Goal: Task Accomplishment & Management: Complete application form

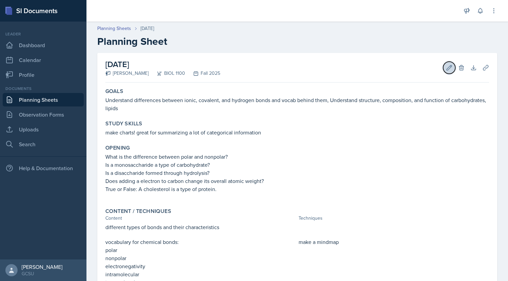
click at [446, 68] on icon at bounding box center [449, 67] width 7 height 7
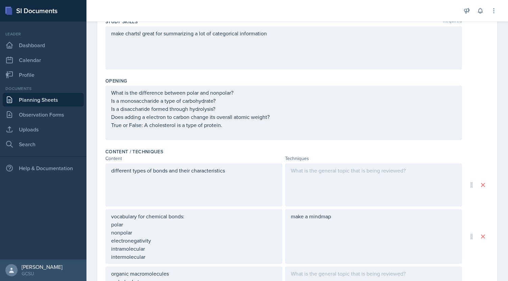
scroll to position [112, 0]
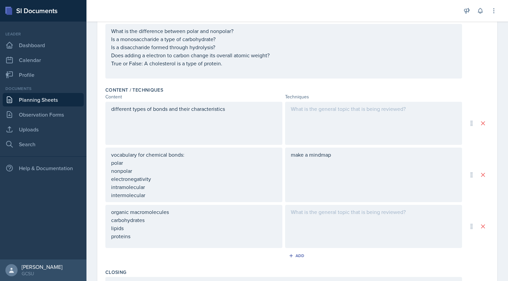
click at [375, 111] on p at bounding box center [373, 109] width 165 height 8
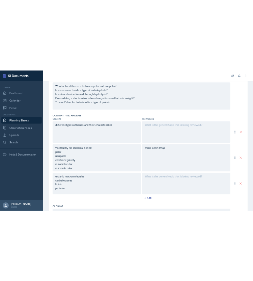
scroll to position [186, 0]
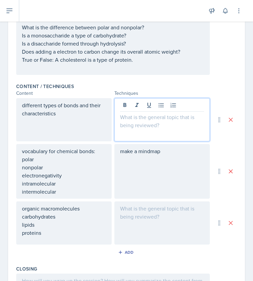
click at [127, 119] on p at bounding box center [162, 117] width 84 height 8
click at [191, 120] on p "show short youtube video on" at bounding box center [162, 117] width 84 height 8
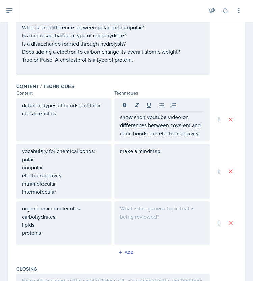
click at [180, 144] on div "make a mindmap" at bounding box center [162, 171] width 96 height 55
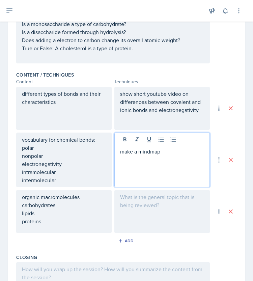
click at [169, 149] on p "make a mindmap" at bounding box center [162, 151] width 84 height 8
click at [161, 153] on p "make a mindmap" at bounding box center [162, 151] width 84 height 8
click at [134, 152] on p "make a mindmap" at bounding box center [162, 151] width 84 height 8
click at [146, 152] on p "make a" at bounding box center [162, 151] width 84 height 8
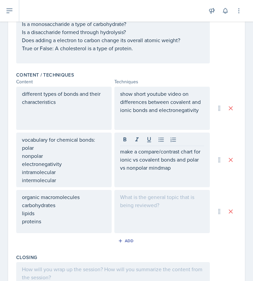
click at [145, 177] on div "make a compare/contrast chart for ionic vs covalent bonds and polar vs nonpolar…" at bounding box center [162, 160] width 96 height 55
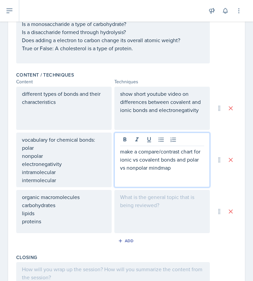
click at [175, 166] on p "make a compare/contrast chart for ionic vs covalent bonds and polar vs nonpolar…" at bounding box center [162, 159] width 84 height 24
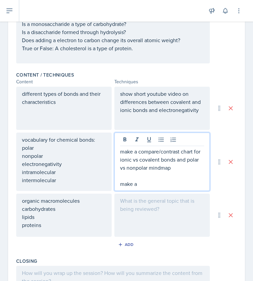
click at [195, 147] on p "make a compare/contrast chart for ionic vs covalent bonds and polar vs nonpolar…" at bounding box center [162, 159] width 84 height 24
drag, startPoint x: 180, startPoint y: 166, endPoint x: 146, endPoint y: 170, distance: 34.3
click at [146, 170] on p "make a compare/contrast chart for ionic vs covalent bonds and polar vs nonpolar…" at bounding box center [162, 159] width 84 height 24
click at [148, 185] on p "make a" at bounding box center [162, 184] width 84 height 8
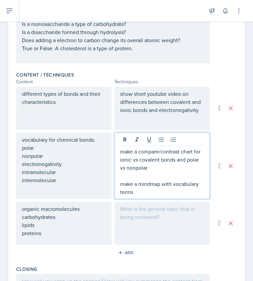
click at [122, 186] on p "make a mindmap with vocabulary terms" at bounding box center [162, 188] width 84 height 16
click at [175, 194] on p "as a class, make a mindmap with vocabulary terms" at bounding box center [162, 188] width 84 height 16
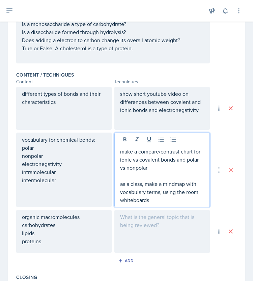
click at [152, 167] on p "make a compare/contrast chart for ionic vs covalent bonds and polar vs nonpolar" at bounding box center [162, 159] width 84 height 24
click at [120, 153] on p "make a compare/contrast chart for ionic vs covalent bonds and polar vs nonpolar" at bounding box center [162, 159] width 84 height 24
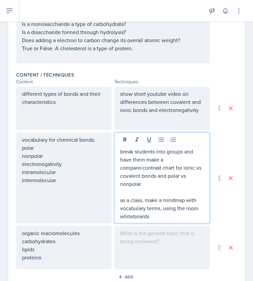
click at [164, 189] on p at bounding box center [162, 192] width 84 height 8
click at [148, 184] on p "break students into groups and have them make a compare/contrast chart for ioni…" at bounding box center [162, 167] width 84 height 41
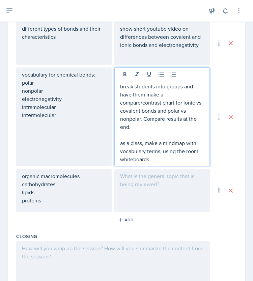
scroll to position [279, 0]
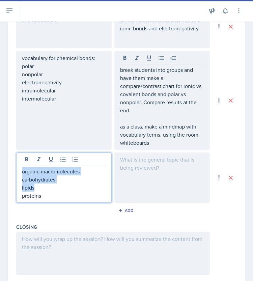
drag, startPoint x: 48, startPoint y: 183, endPoint x: 21, endPoint y: 170, distance: 29.4
click at [21, 170] on div "organic macromolecules carbohydrates lipids proteins" at bounding box center [64, 178] width 96 height 50
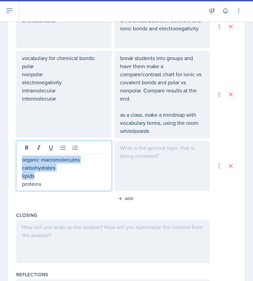
scroll to position [267, 0]
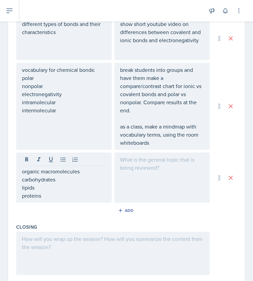
click at [44, 202] on div "Content / Techniques Content Techniques different types of bonds and their char…" at bounding box center [126, 110] width 221 height 222
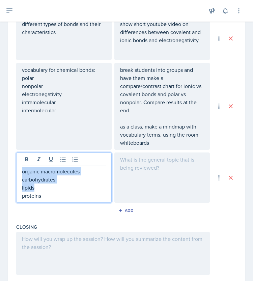
drag, startPoint x: 49, startPoint y: 186, endPoint x: 22, endPoint y: 168, distance: 32.2
click at [22, 168] on div "organic macromolecules carbohydrates lipids proteins" at bounding box center [64, 183] width 84 height 32
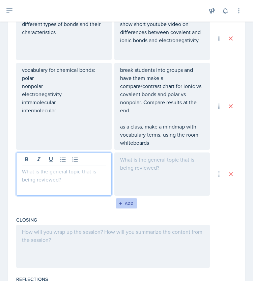
click at [130, 203] on div "Add" at bounding box center [126, 203] width 15 height 5
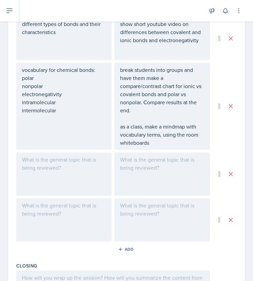
click at [74, 208] on div at bounding box center [64, 219] width 96 height 43
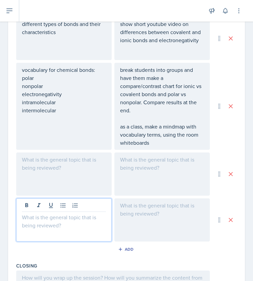
click at [60, 168] on div at bounding box center [64, 174] width 96 height 43
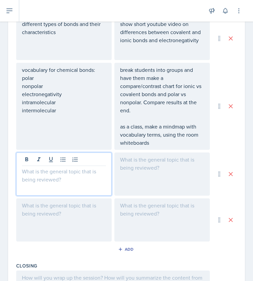
scroll to position [279, 0]
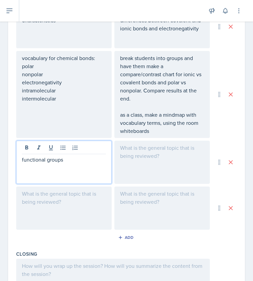
click at [167, 172] on div at bounding box center [162, 162] width 96 height 43
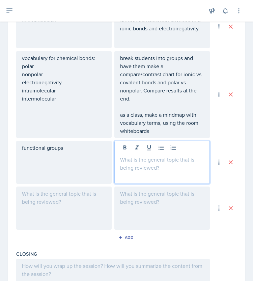
scroll to position [290, 0]
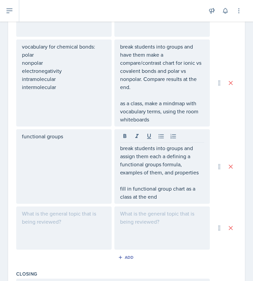
click at [59, 218] on div at bounding box center [64, 228] width 96 height 43
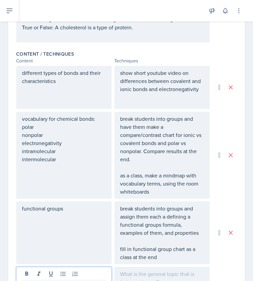
click at [54, 136] on p "nonpolar" at bounding box center [64, 135] width 84 height 8
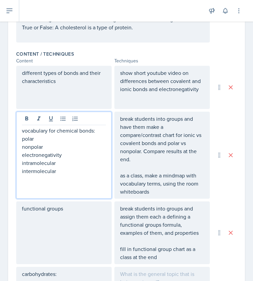
scroll to position [230, 0]
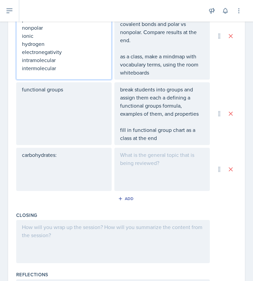
click at [84, 163] on p at bounding box center [64, 163] width 84 height 8
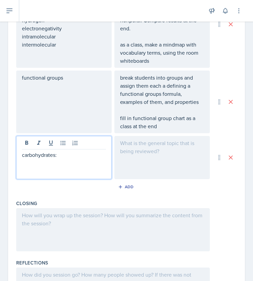
click at [81, 159] on p at bounding box center [64, 163] width 84 height 8
click at [64, 163] on p "elemental compsition" at bounding box center [64, 163] width 84 height 8
click at [58, 163] on p "elemental compsition" at bounding box center [64, 163] width 84 height 8
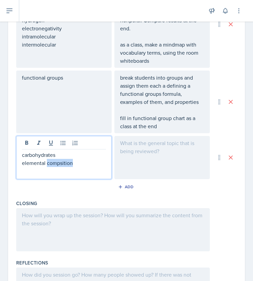
click at [58, 163] on p "elemental compsition" at bounding box center [64, 163] width 84 height 8
drag, startPoint x: 78, startPoint y: 167, endPoint x: 77, endPoint y: 163, distance: 4.1
click at [77, 163] on div "carbohydrates elemental compsition" at bounding box center [64, 163] width 84 height 24
click at [59, 157] on p "carbohydrates" at bounding box center [64, 155] width 84 height 8
click at [64, 171] on p "elemental compsition" at bounding box center [64, 171] width 84 height 8
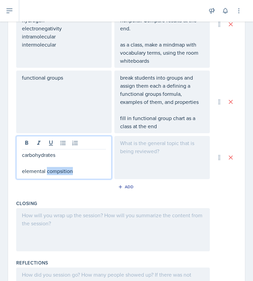
click at [64, 171] on p "elemental compsition" at bounding box center [64, 171] width 84 height 8
click at [45, 162] on p at bounding box center [64, 163] width 84 height 8
click at [47, 162] on p at bounding box center [64, 163] width 84 height 8
click at [128, 145] on div at bounding box center [162, 157] width 96 height 43
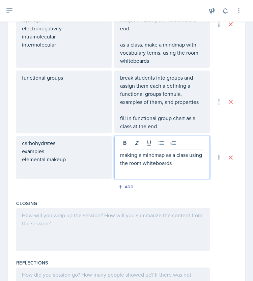
click at [152, 154] on p "making a mindmap as a class using the room whiteboards" at bounding box center [162, 159] width 84 height 16
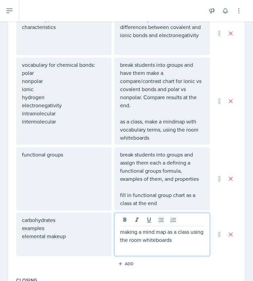
scroll to position [275, 0]
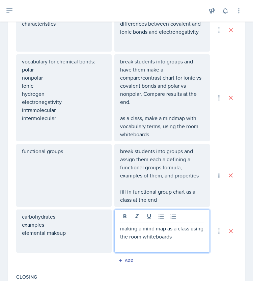
click at [77, 232] on p "elemental makeup" at bounding box center [64, 233] width 84 height 8
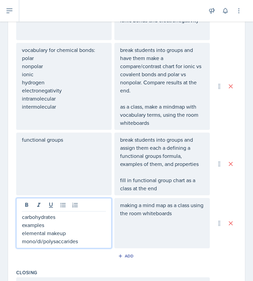
click at [171, 236] on div "making a mind map as a class using the room whiteboards" at bounding box center [162, 223] width 96 height 50
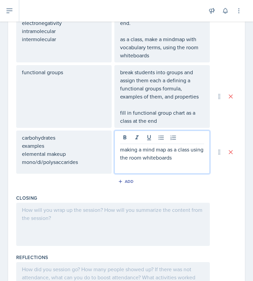
scroll to position [354, 0]
click at [86, 164] on p "mono/di/polysaccarides" at bounding box center [64, 162] width 84 height 8
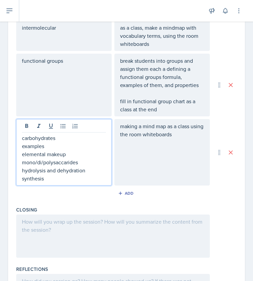
click at [68, 163] on p "mono/di/polysaccarides" at bounding box center [64, 162] width 84 height 8
copy p "polysaccarides"
click at [72, 163] on p "mono/di/polysaccarides" at bounding box center [64, 162] width 84 height 8
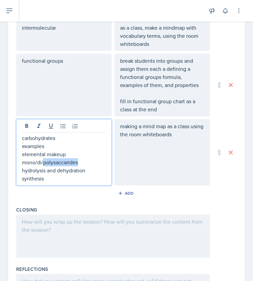
click at [72, 163] on p "mono/di/polysaccarides" at bounding box center [64, 162] width 84 height 8
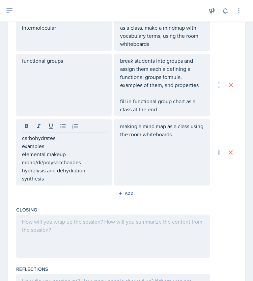
click at [143, 164] on div "making a mind map as a class using the room whiteboards" at bounding box center [162, 152] width 96 height 66
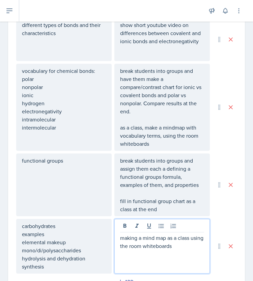
scroll to position [266, 0]
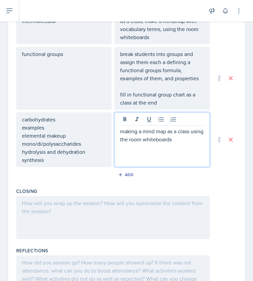
click at [170, 220] on div at bounding box center [113, 217] width 194 height 43
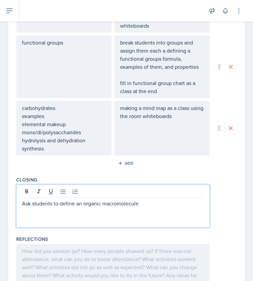
scroll to position [415, 0]
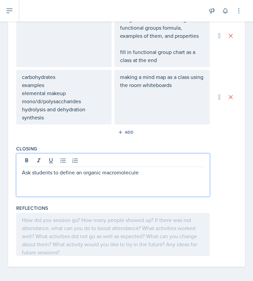
click at [176, 239] on div at bounding box center [113, 234] width 194 height 43
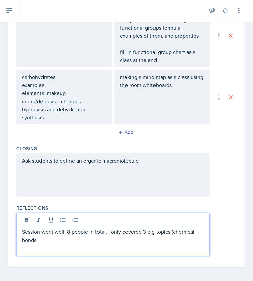
click at [82, 238] on p "Session went well, 8 people in total. I only covered 3 big topics (chemical bon…" at bounding box center [113, 236] width 182 height 16
click at [144, 239] on p "Session went well, 8 people in total. I only covered 3 big topics (chemical bon…" at bounding box center [113, 236] width 182 height 16
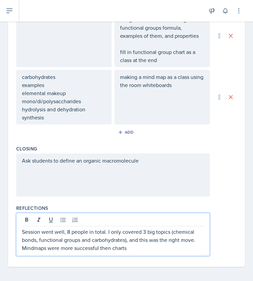
click at [34, 246] on p "Session went well, 8 people in total. I only covered 3 big topics (chemical bon…" at bounding box center [113, 240] width 182 height 24
click at [140, 246] on p "Session went well, 8 people in total. I only covered 3 big topics (chemical bon…" at bounding box center [113, 240] width 182 height 24
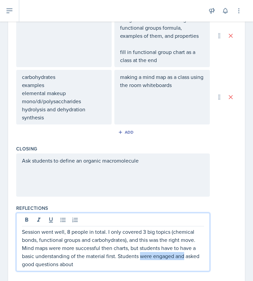
drag, startPoint x: 184, startPoint y: 253, endPoint x: 141, endPoint y: 254, distance: 42.5
click at [141, 254] on p "Session went well, 8 people in total. I only covered 3 big topics (chemical bon…" at bounding box center [113, 248] width 182 height 41
click at [161, 255] on p "Session went well, 8 people in total. I only covered 3 big topics (chemical bon…" at bounding box center [113, 248] width 182 height 41
click at [83, 264] on p "Session went well, 8 people in total. I only covered 3 big topics (chemical bon…" at bounding box center [113, 248] width 182 height 41
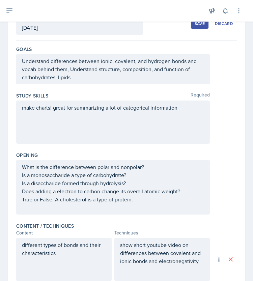
scroll to position [0, 0]
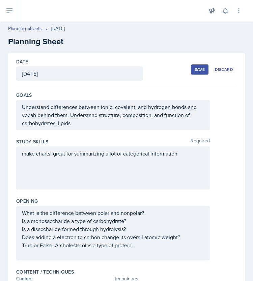
click at [192, 66] on button "Save" at bounding box center [200, 69] width 18 height 10
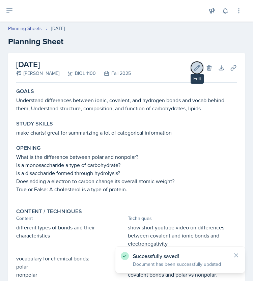
click at [194, 71] on icon at bounding box center [197, 67] width 7 height 7
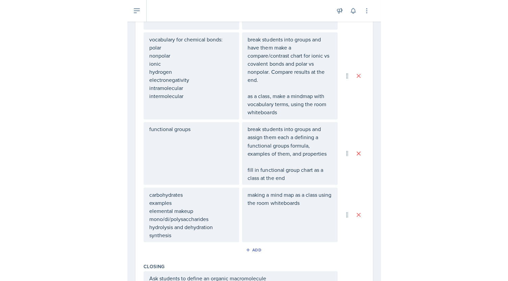
scroll to position [301, 0]
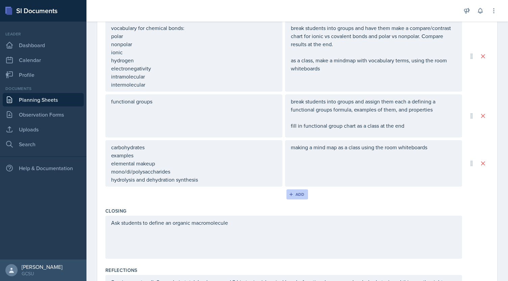
click at [293, 193] on div "Add" at bounding box center [297, 194] width 15 height 5
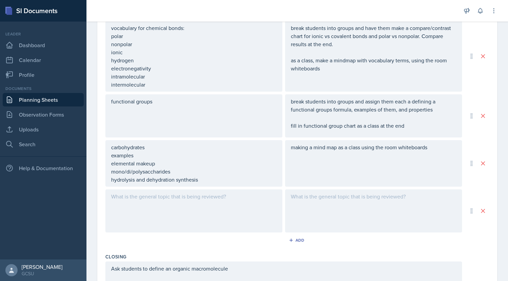
click at [310, 194] on div at bounding box center [373, 211] width 177 height 43
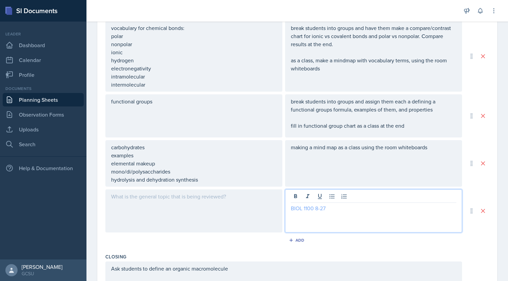
click at [300, 208] on link "BIOL 1100 8-27" at bounding box center [308, 208] width 35 height 7
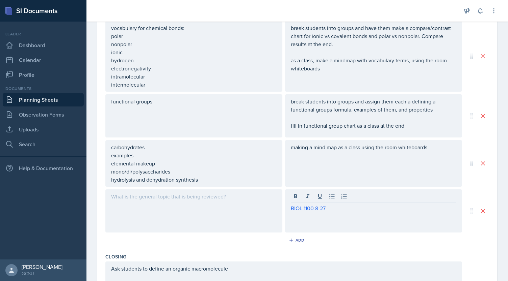
click at [226, 204] on div at bounding box center [193, 211] width 177 height 43
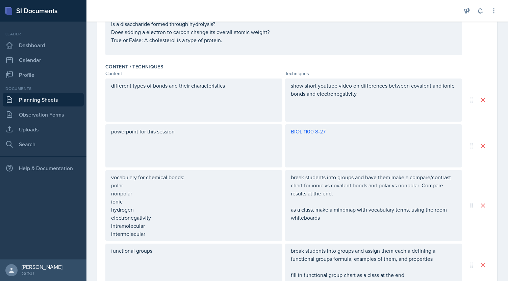
scroll to position [195, 0]
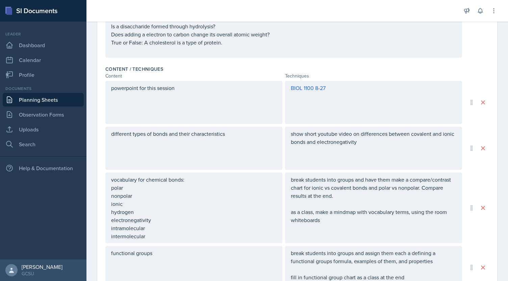
click at [381, 102] on div "BIOL 1100 8-27" at bounding box center [373, 102] width 177 height 43
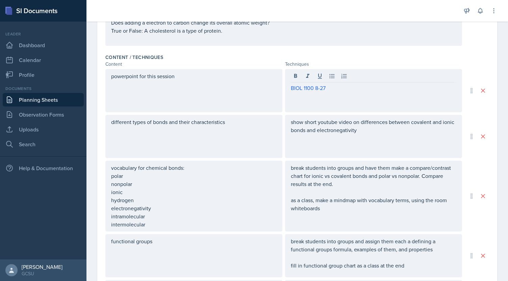
scroll to position [0, 0]
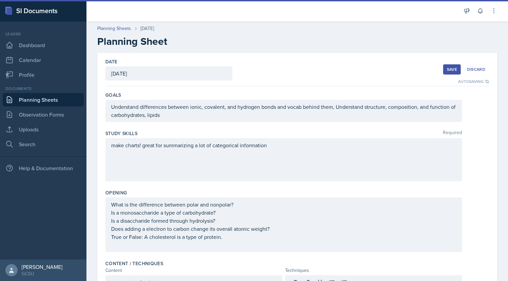
click at [447, 70] on div "Save" at bounding box center [452, 69] width 10 height 5
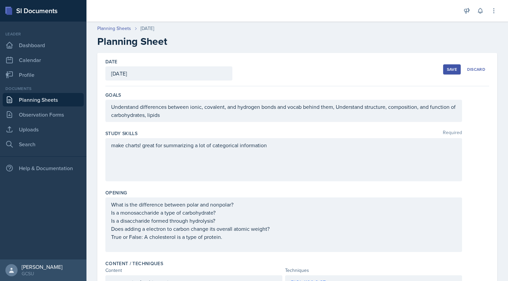
click at [447, 70] on div "Save" at bounding box center [452, 69] width 10 height 5
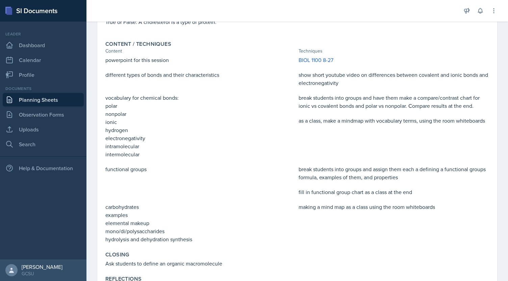
scroll to position [241, 0]
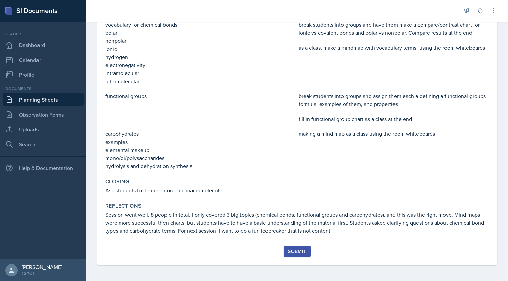
click at [292, 254] on div "Submit" at bounding box center [297, 251] width 18 height 5
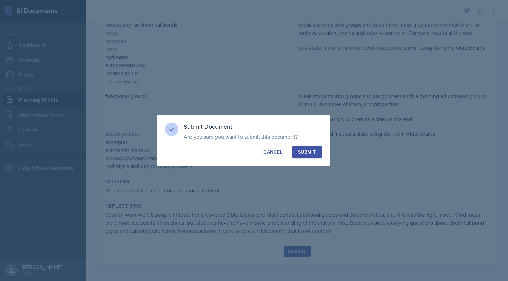
click at [306, 155] on div "Submit" at bounding box center [307, 152] width 18 height 7
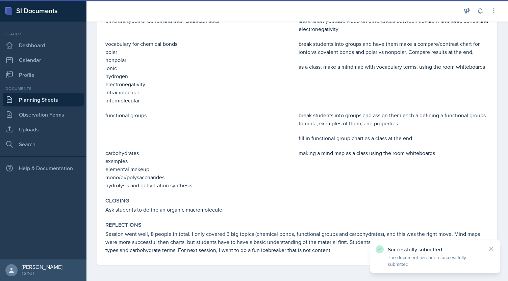
scroll to position [221, 0]
